Goal: Register for event/course

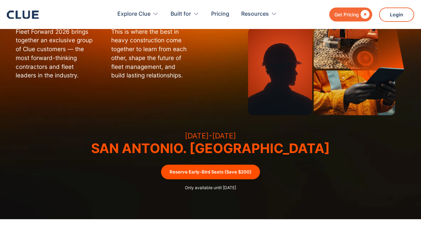
scroll to position [102, 0]
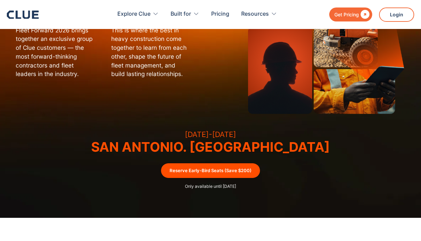
click at [211, 175] on link "Reserve Early-Bird Seats (Save $200)" at bounding box center [210, 170] width 99 height 15
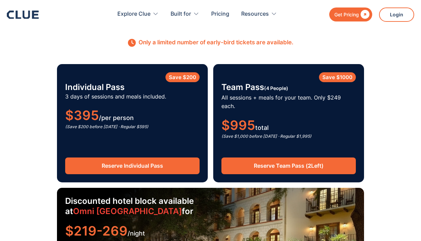
scroll to position [1008, 0]
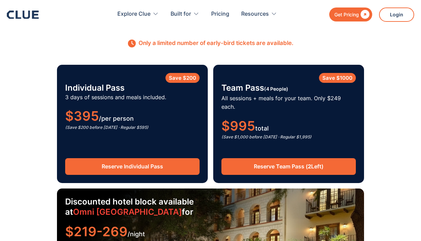
click at [282, 160] on link "Reserve Team Pass ( 2 Left)" at bounding box center [288, 166] width 134 height 17
click at [95, 162] on link "Reserve Individual Pass" at bounding box center [132, 166] width 134 height 17
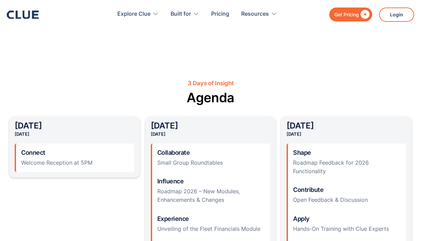
scroll to position [530, 0]
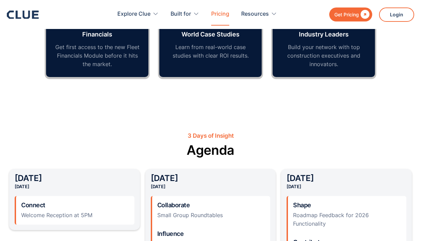
click at [218, 16] on link "Pricing" at bounding box center [220, 13] width 18 height 21
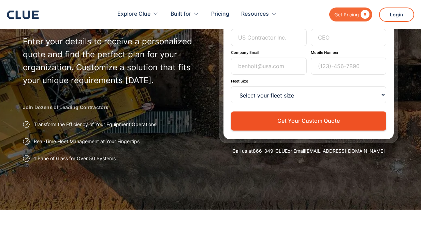
scroll to position [102, 0]
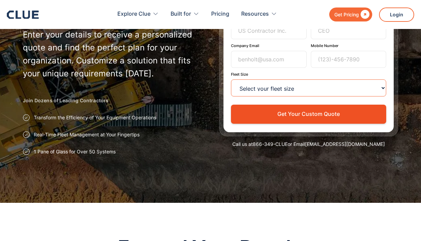
click at [270, 88] on select "Select your fleet size <15 15-99 100-499 500-999 >1000" at bounding box center [308, 87] width 155 height 17
select select "100-499"
click at [231, 79] on select "Select your fleet size <15 15-99 100-499 500-999 >1000" at bounding box center [308, 87] width 155 height 17
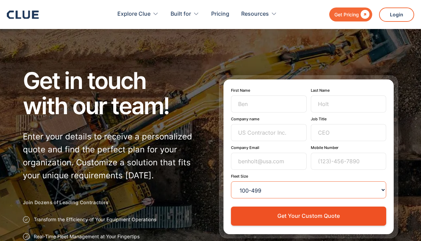
scroll to position [0, 0]
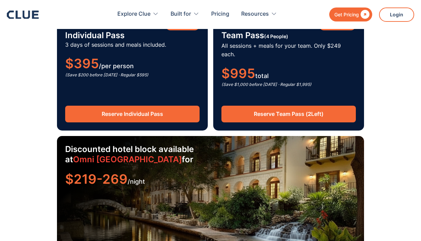
scroll to position [1110, 0]
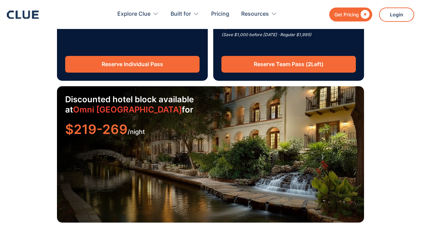
click at [209, 150] on div "Discounted hotel block available at Omni La Mansión del Río for $219-269 /night" at bounding box center [210, 154] width 307 height 136
click at [131, 125] on div "$219-269 /night" at bounding box center [210, 130] width 291 height 11
click at [130, 105] on link "Omni La Mansión del Río" at bounding box center [127, 110] width 109 height 10
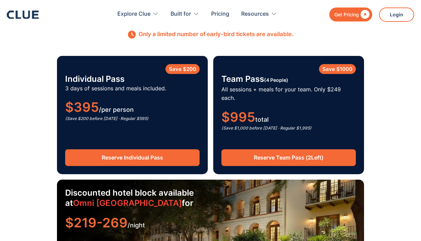
scroll to position [1144, 0]
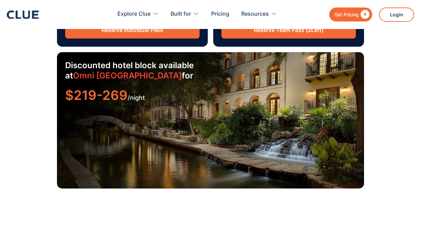
click at [110, 71] on link "Omni La Mansión del Río" at bounding box center [127, 76] width 109 height 10
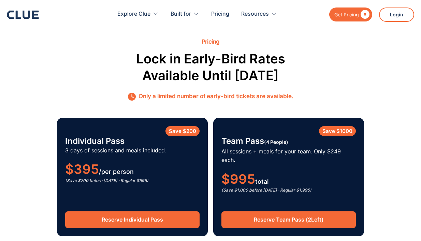
scroll to position [1008, 0]
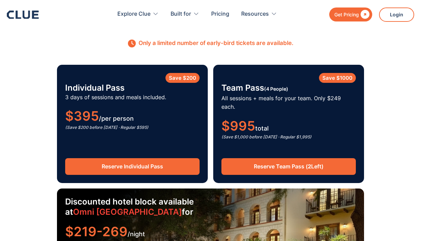
click at [273, 161] on link "Reserve Team Pass ( 2 Left)" at bounding box center [288, 166] width 134 height 17
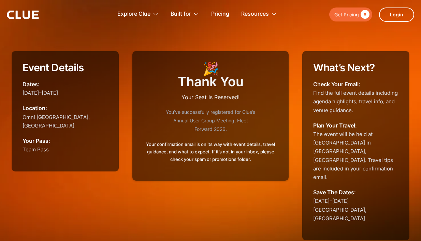
click at [349, 16] on div "Get Pricing" at bounding box center [346, 14] width 25 height 9
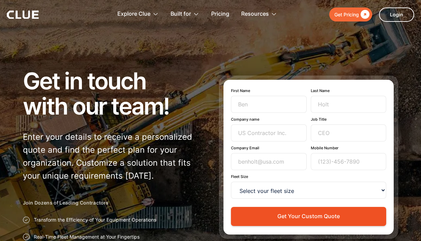
click at [342, 19] on div "Get Pricing" at bounding box center [346, 14] width 25 height 9
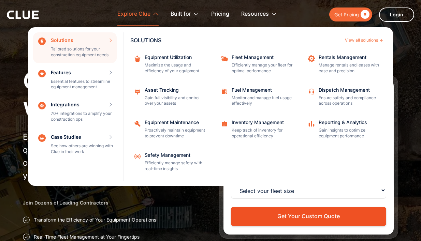
click at [137, 9] on div "Explore Clue" at bounding box center [133, 13] width 33 height 21
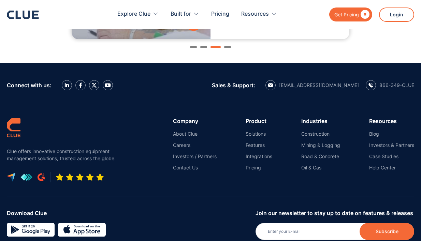
scroll to position [852, 0]
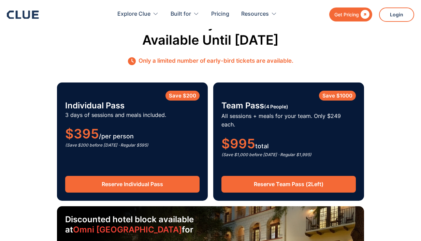
scroll to position [1057, 0]
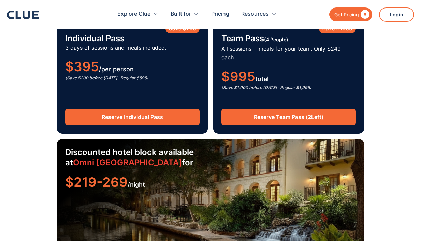
click at [150, 115] on link "Reserve Individual Pass" at bounding box center [132, 117] width 134 height 17
